Goal: Check status: Check status

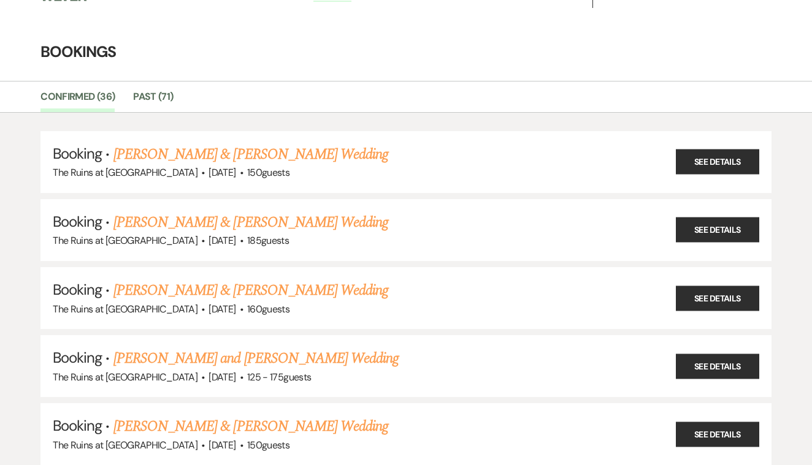
scroll to position [20, 0]
click at [715, 218] on link "See Details" at bounding box center [717, 230] width 83 height 25
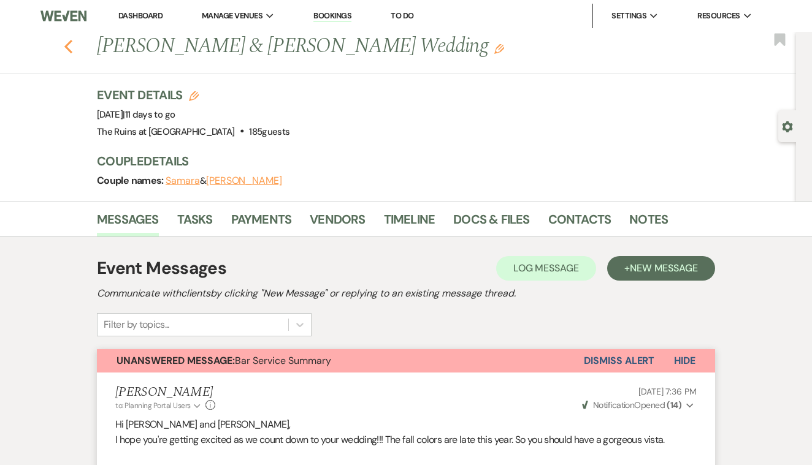
click at [68, 48] on use "button" at bounding box center [68, 46] width 8 height 13
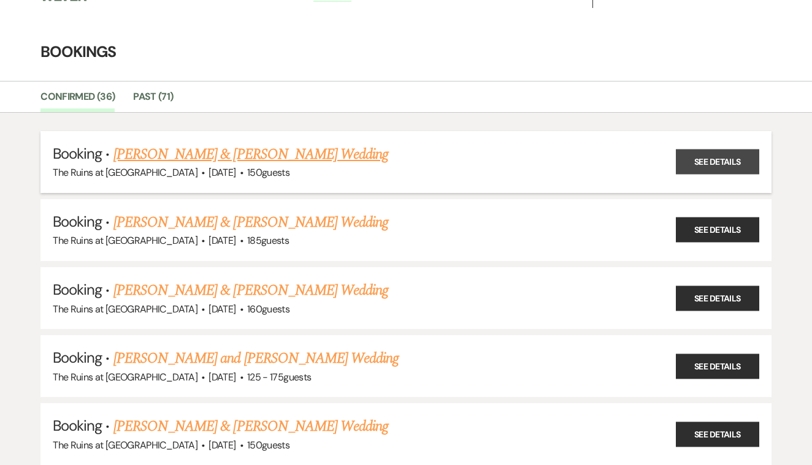
click at [686, 164] on link "See Details" at bounding box center [717, 162] width 83 height 25
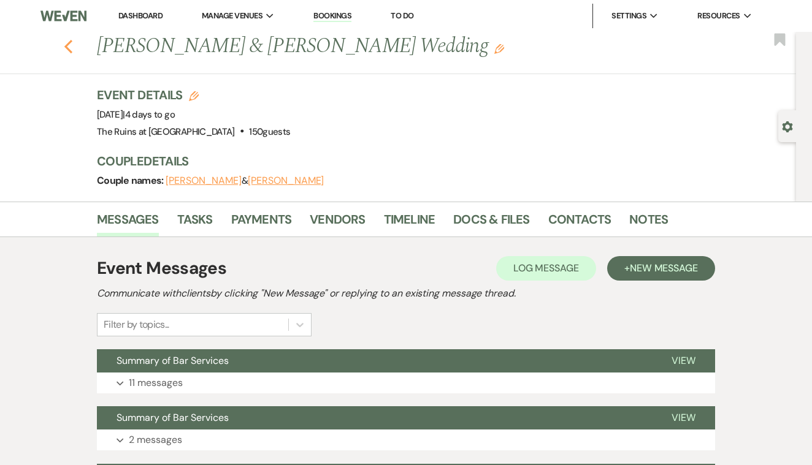
click at [68, 41] on icon "Previous" at bounding box center [68, 46] width 9 height 15
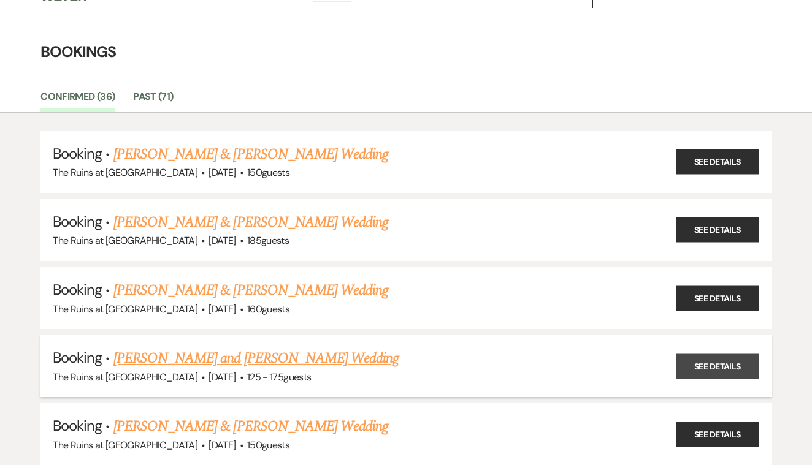
click at [736, 363] on link "See Details" at bounding box center [717, 366] width 83 height 25
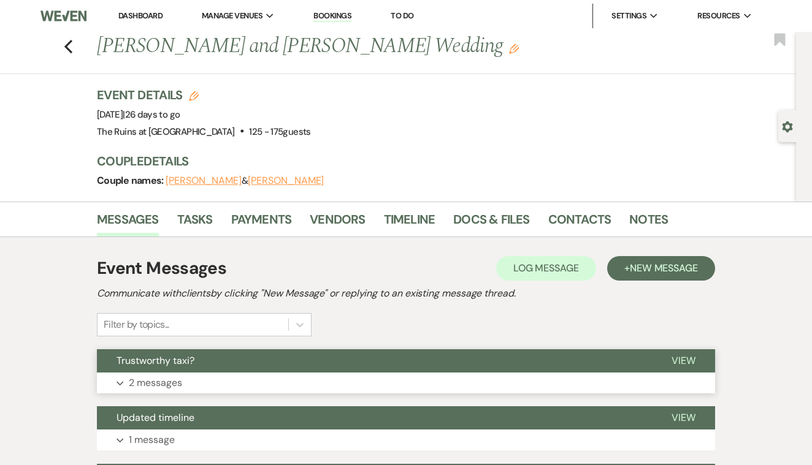
click at [687, 360] on span "View" at bounding box center [683, 360] width 24 height 13
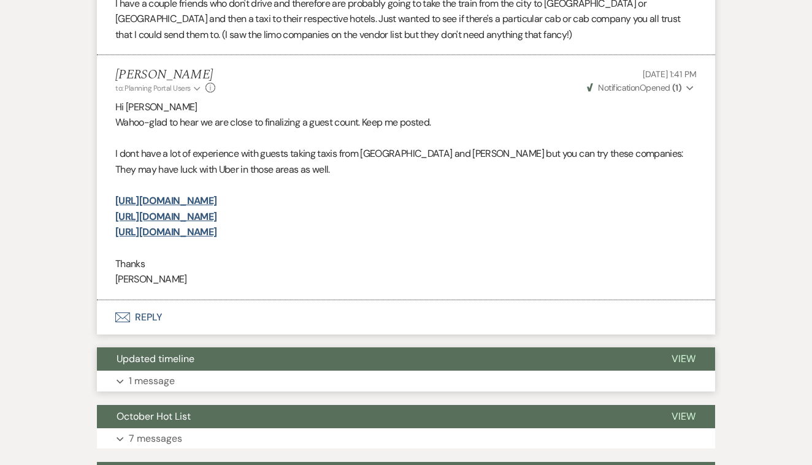
click at [679, 352] on span "View" at bounding box center [683, 358] width 24 height 13
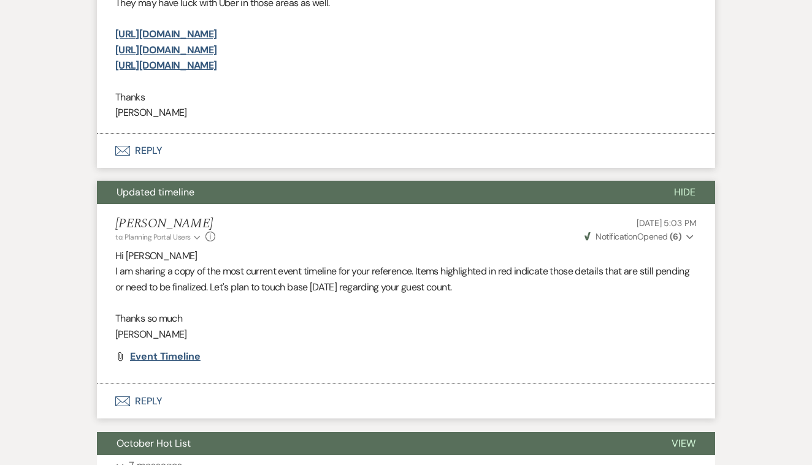
click at [177, 350] on span "Event Timeline" at bounding box center [165, 356] width 70 height 13
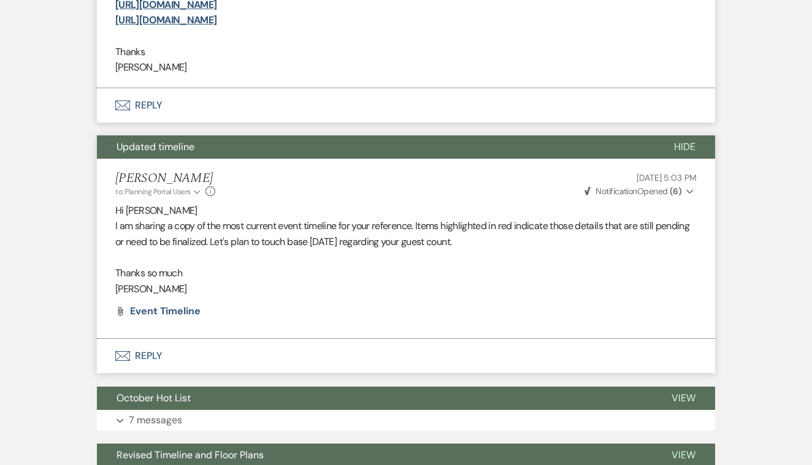
scroll to position [676, 0]
click at [182, 305] on span "Event Timeline" at bounding box center [165, 311] width 70 height 13
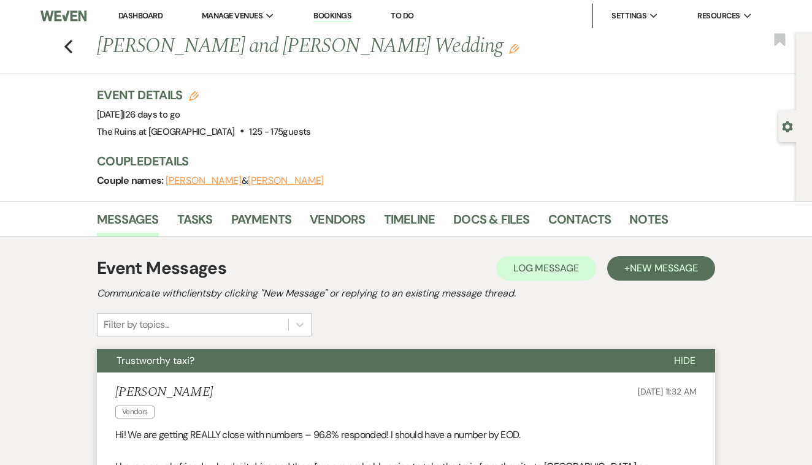
scroll to position [0, 0]
click at [469, 216] on link "Docs & Files" at bounding box center [491, 223] width 76 height 27
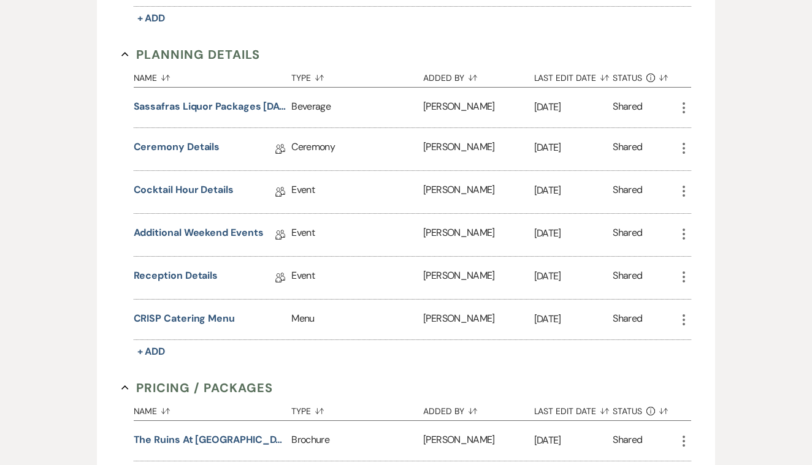
scroll to position [1521, 0]
click at [219, 316] on button "CRISP Catering Menu" at bounding box center [184, 319] width 101 height 15
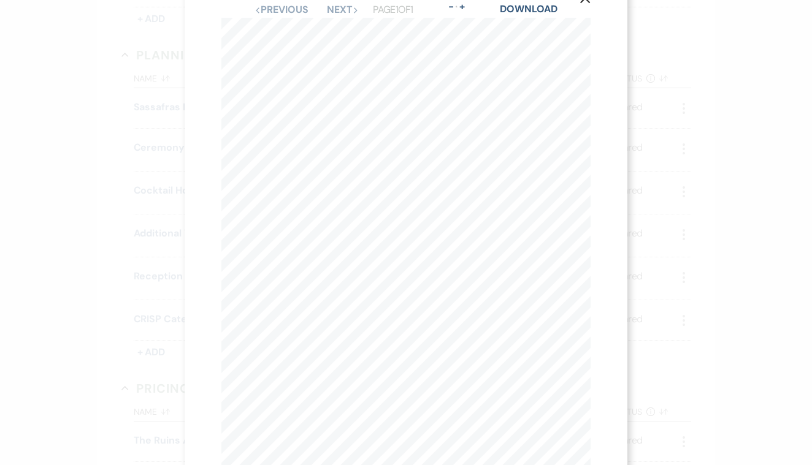
scroll to position [0, 0]
click at [584, 31] on icon "X" at bounding box center [584, 33] width 11 height 11
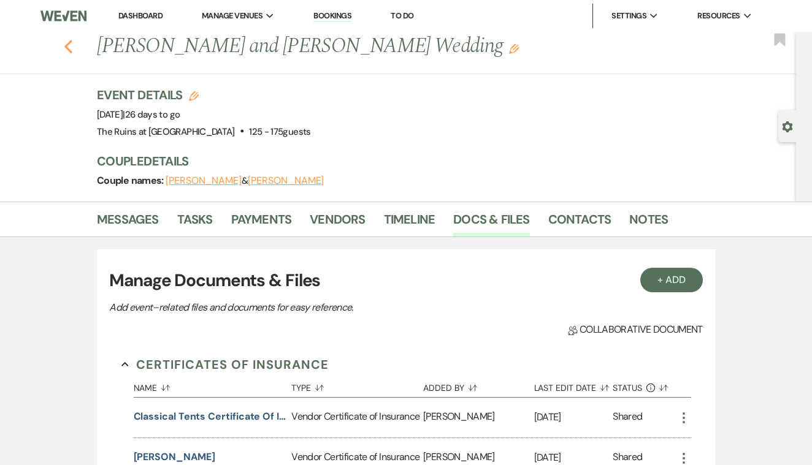
click at [69, 46] on icon "Previous" at bounding box center [68, 46] width 9 height 15
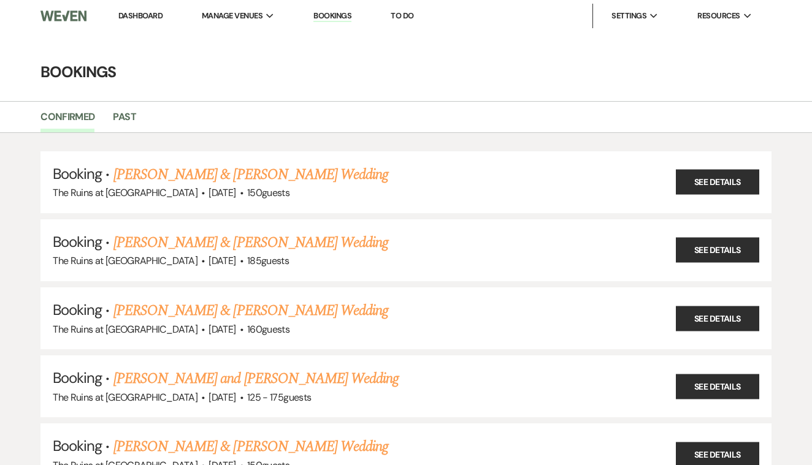
scroll to position [20, 0]
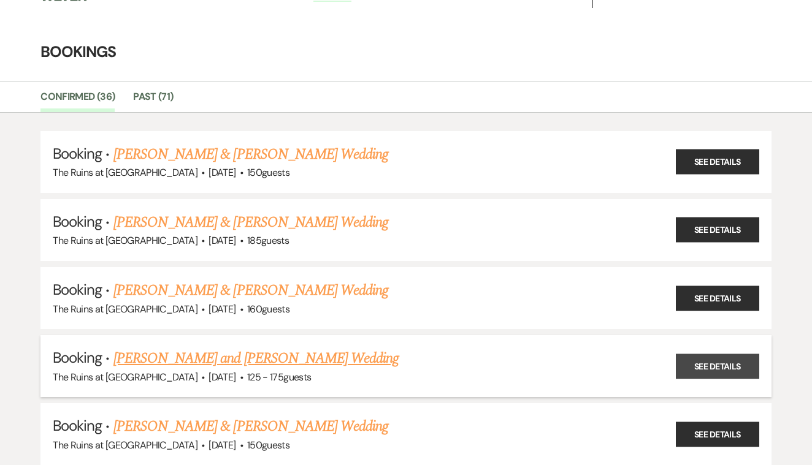
click at [697, 358] on link "See Details" at bounding box center [717, 366] width 83 height 25
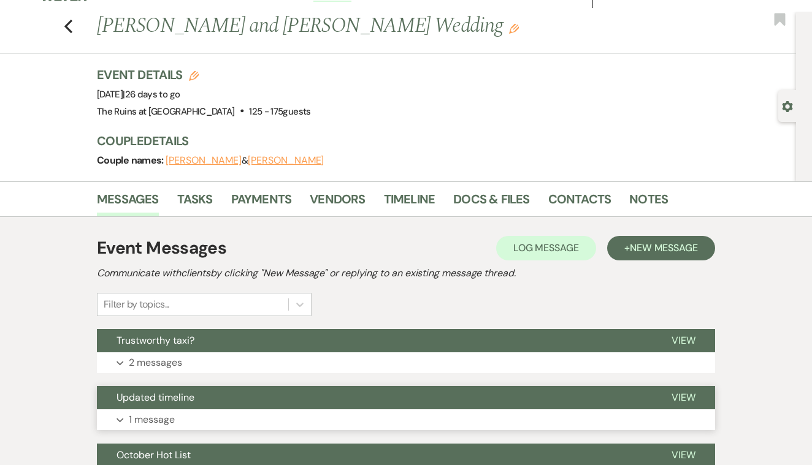
click at [674, 397] on span "View" at bounding box center [683, 397] width 24 height 13
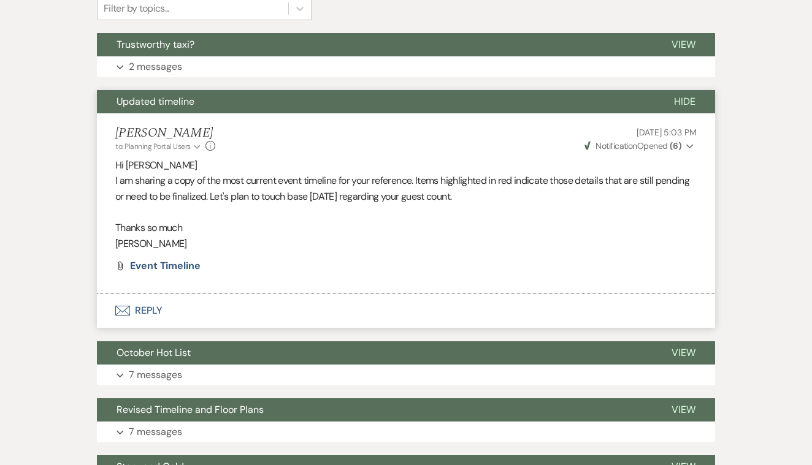
scroll to position [319, 0]
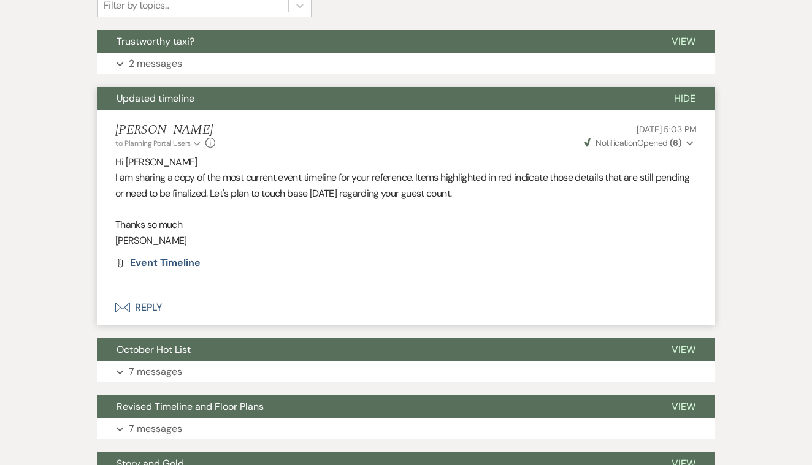
click at [184, 257] on span "Event Timeline" at bounding box center [165, 262] width 70 height 13
click at [199, 260] on span "Event Timeline" at bounding box center [165, 262] width 70 height 13
click at [178, 258] on span "Event Timeline" at bounding box center [165, 262] width 70 height 13
